Goal: Task Accomplishment & Management: Use online tool/utility

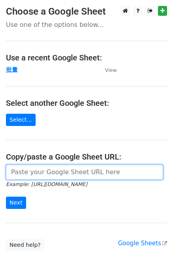
click at [27, 171] on input "url" at bounding box center [84, 172] width 157 height 15
paste input "[URL][DOMAIN_NAME]"
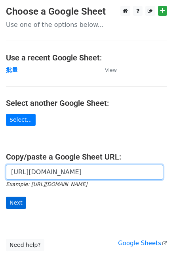
scroll to position [0, 208]
type input "https://docs.google.com/spreadsheets/d/1OdUcEapwDADx0zbrvSCU0vXH1fP2oNqM76vy0e6…"
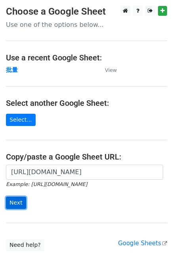
click at [11, 197] on input "Next" at bounding box center [16, 203] width 20 height 12
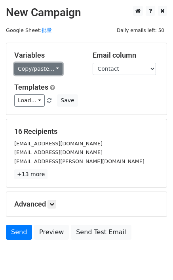
click at [35, 66] on link "Copy/paste..." at bounding box center [38, 69] width 48 height 12
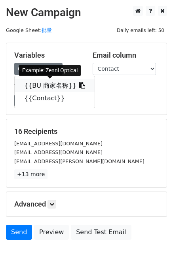
click at [36, 83] on link "{{BU 商家名称}}" at bounding box center [55, 85] width 80 height 13
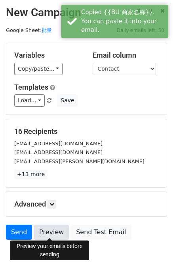
click at [46, 234] on link "Preview" at bounding box center [51, 232] width 35 height 15
